Goal: Task Accomplishment & Management: Manage account settings

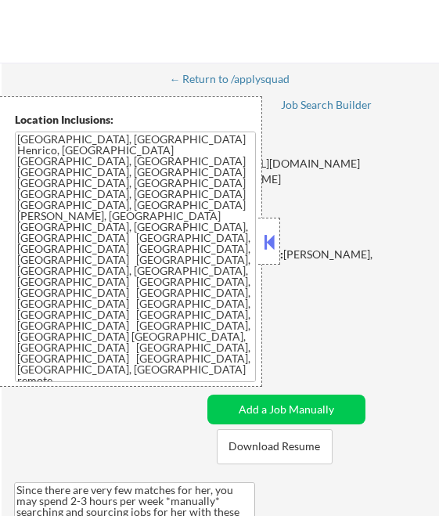
select select ""pending""
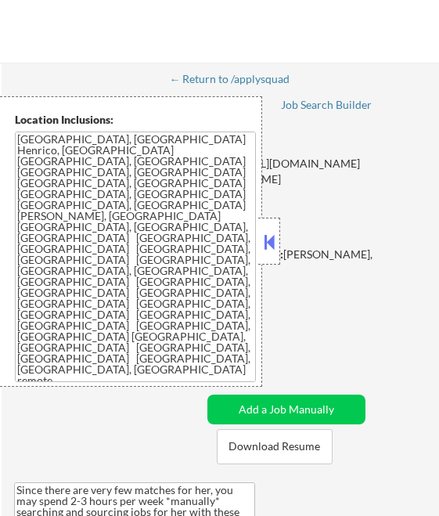
select select ""pending""
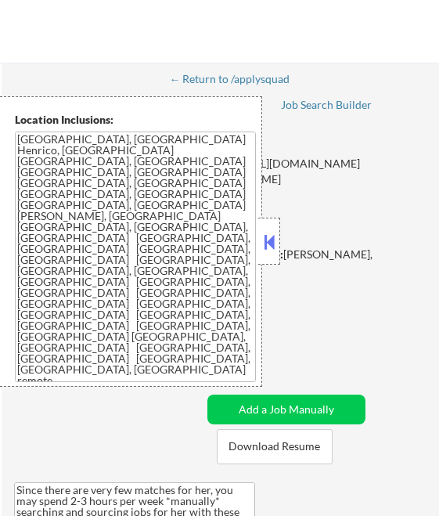
select select ""pending""
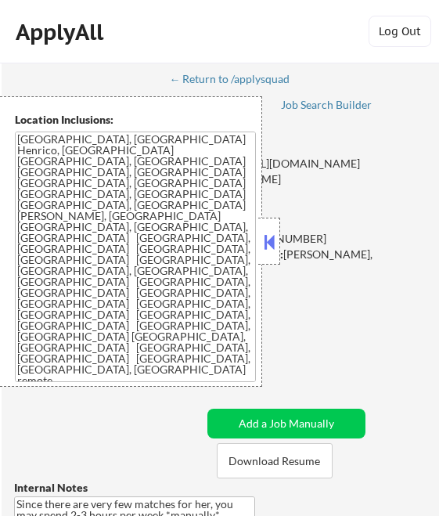
select select ""pending""
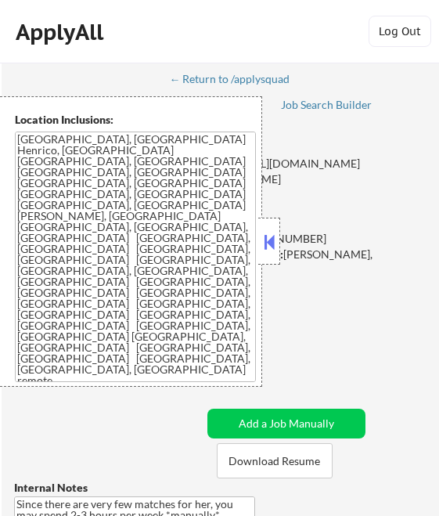
select select ""pending""
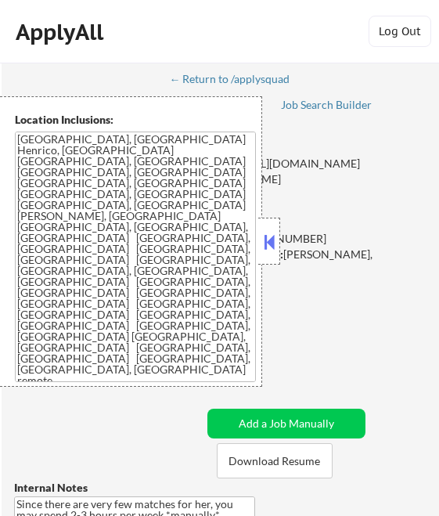
select select ""pending""
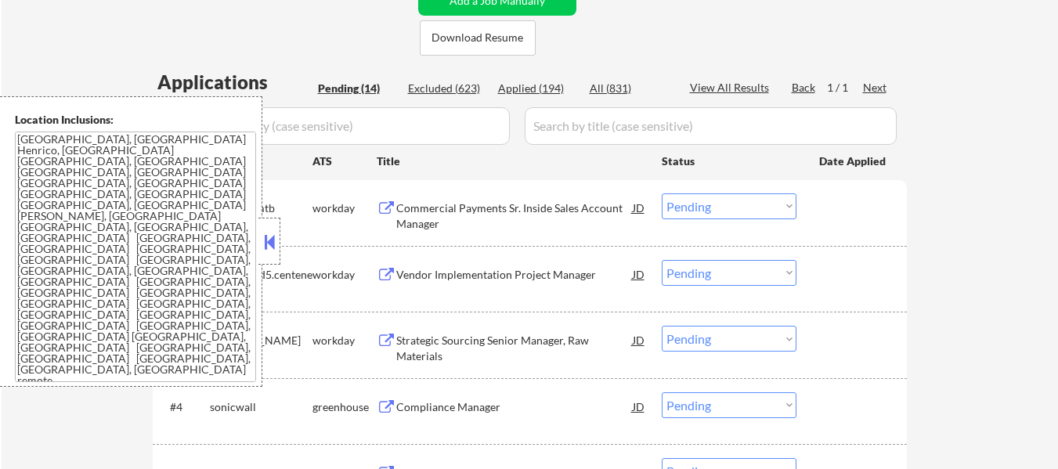
scroll to position [383, 0]
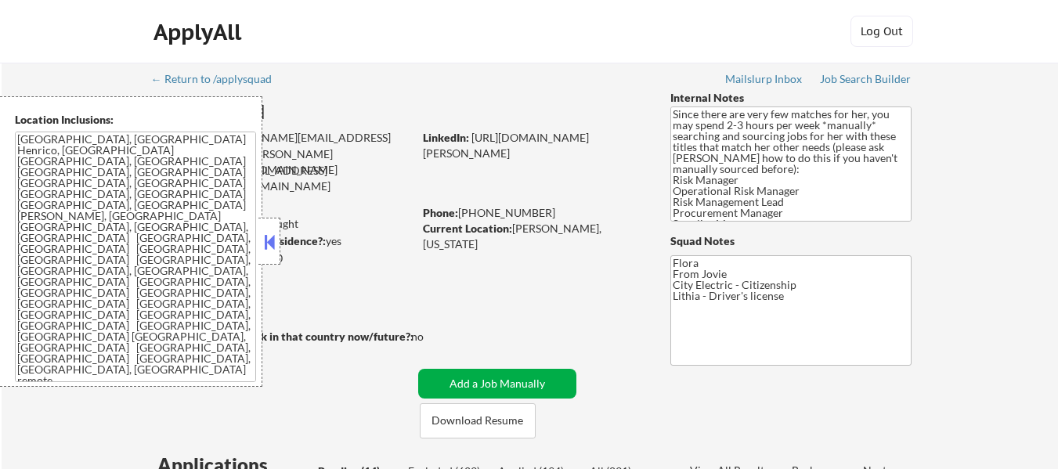
select select ""pending""
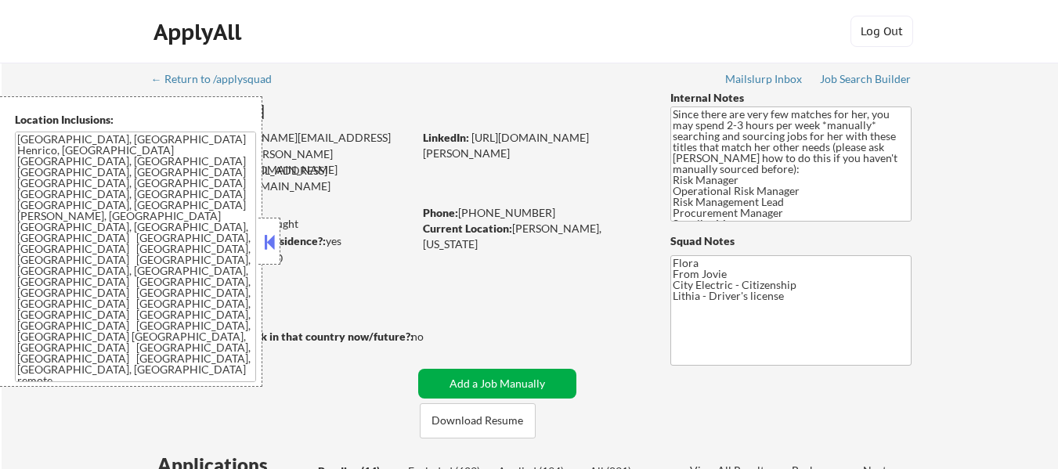
select select ""pending""
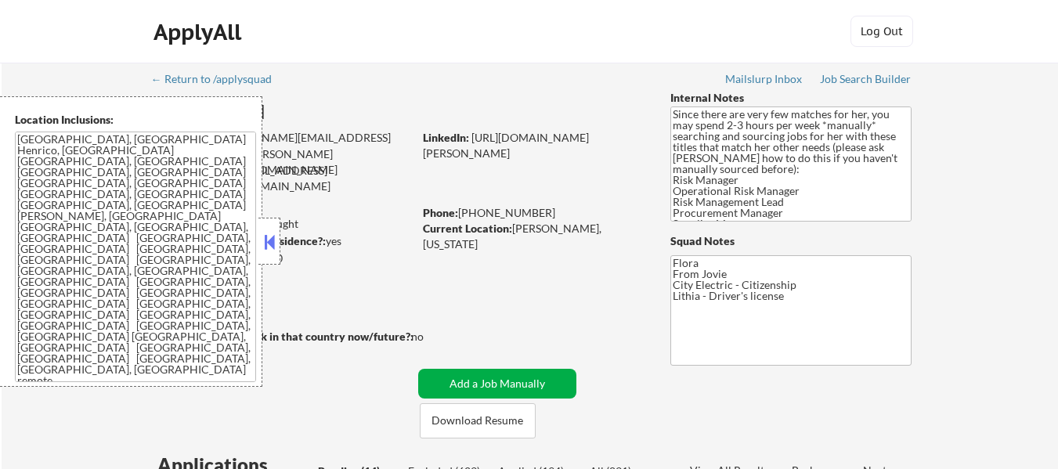
select select ""pending""
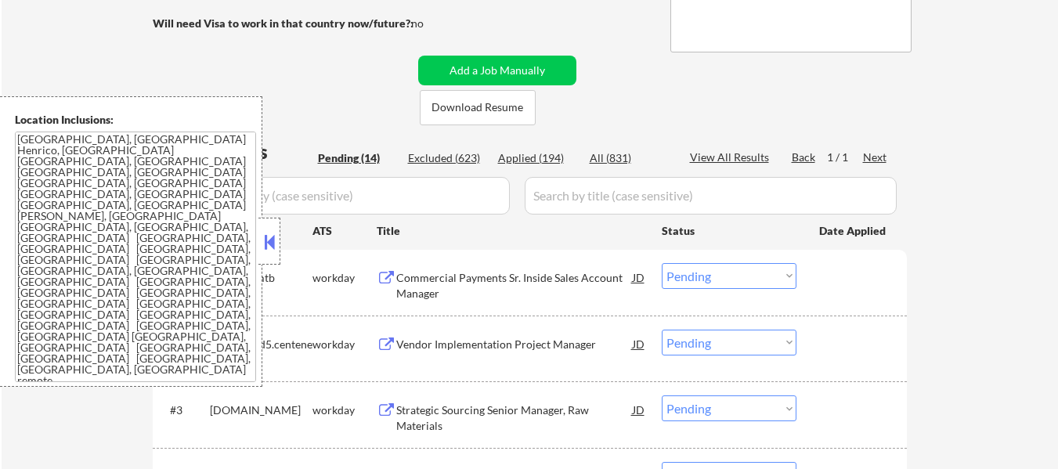
click at [273, 241] on button at bounding box center [269, 241] width 17 height 23
